Goal: Transaction & Acquisition: Purchase product/service

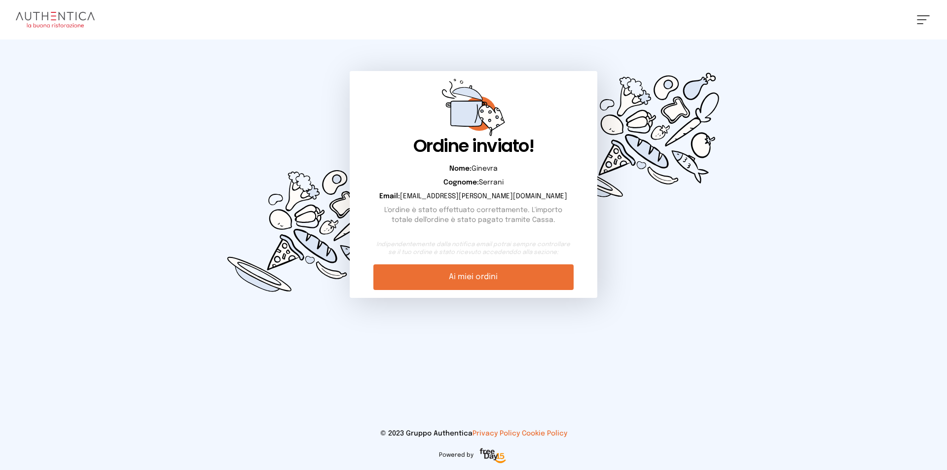
click at [65, 18] on img at bounding box center [55, 20] width 79 height 16
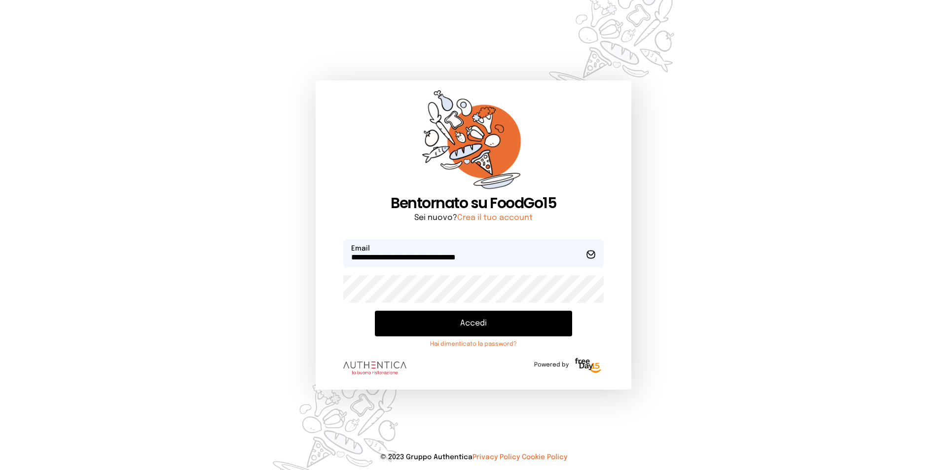
click at [487, 321] on button "Accedi" at bounding box center [473, 324] width 197 height 26
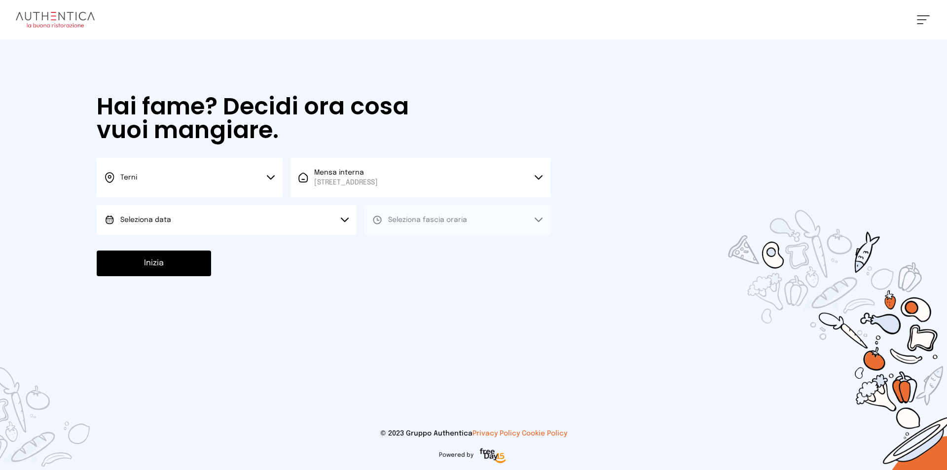
click at [292, 218] on button "Seleziona data" at bounding box center [227, 220] width 260 height 30
click at [309, 244] on li "Oggi, [DATE]" at bounding box center [227, 248] width 260 height 26
click at [439, 215] on span "Seleziona fascia oraria" at bounding box center [427, 220] width 79 height 10
